Goal: Find contact information: Find contact information

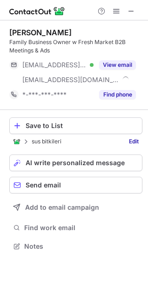
scroll to position [240, 148]
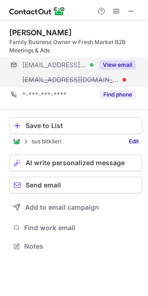
click at [119, 68] on button "View email" at bounding box center [117, 64] width 37 height 9
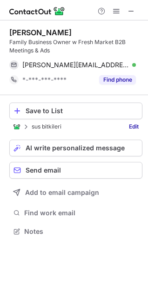
scroll to position [225, 148]
click at [132, 12] on span at bounding box center [130, 10] width 7 height 7
